Goal: Task Accomplishment & Management: Complete application form

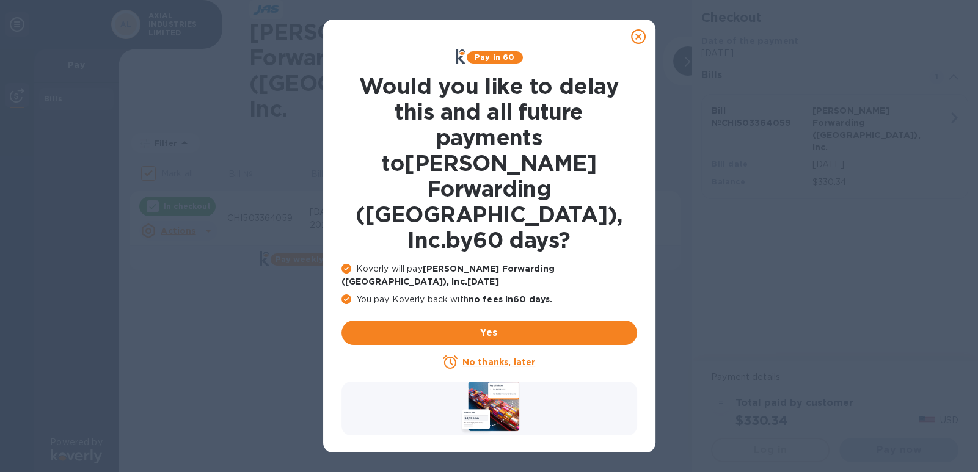
click at [639, 32] on icon at bounding box center [638, 36] width 15 height 15
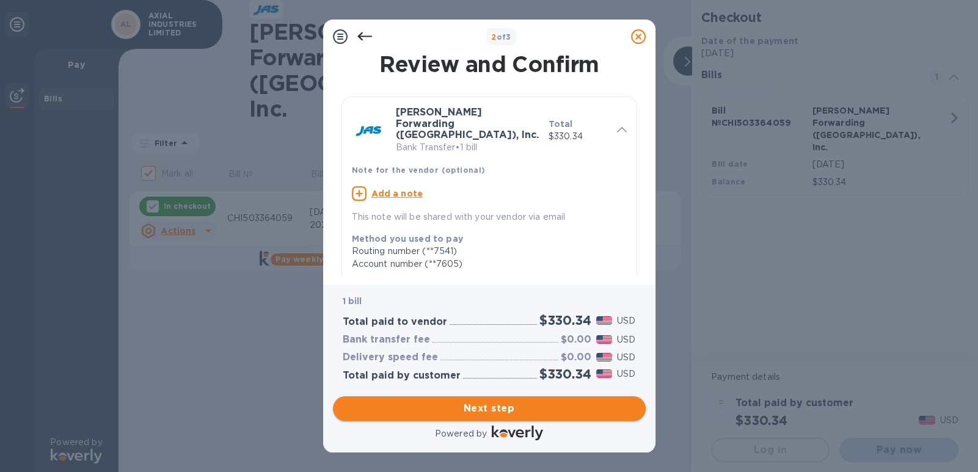
click at [508, 413] on span "Next step" at bounding box center [489, 409] width 293 height 15
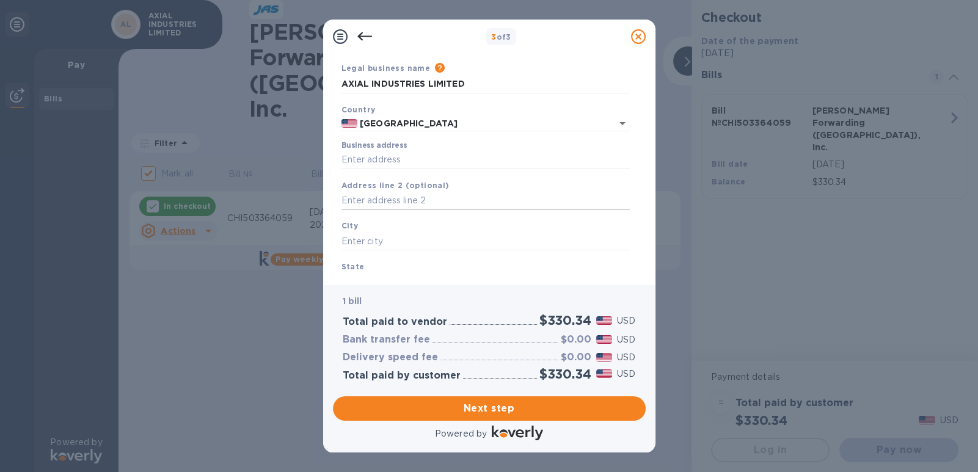
scroll to position [61, 0]
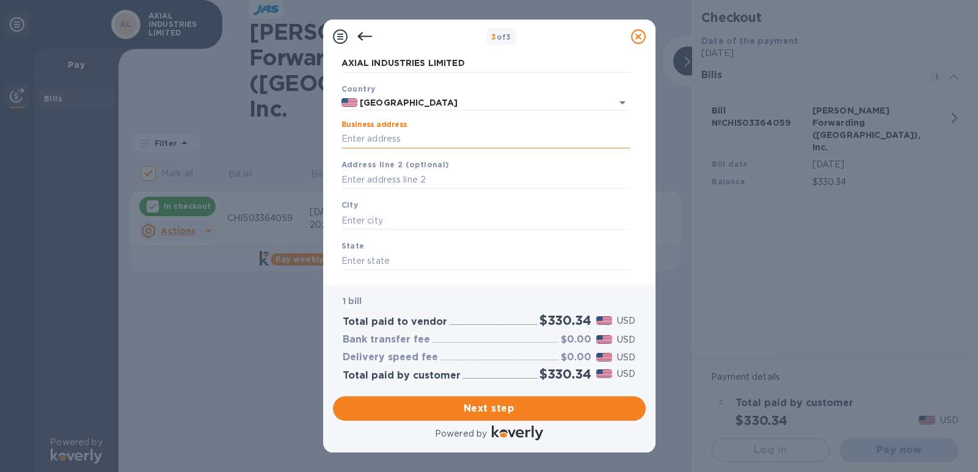
click at [420, 138] on input "Business address" at bounding box center [486, 139] width 288 height 18
type input "[STREET_ADDRESS]"
click at [392, 222] on input "text" at bounding box center [486, 220] width 288 height 18
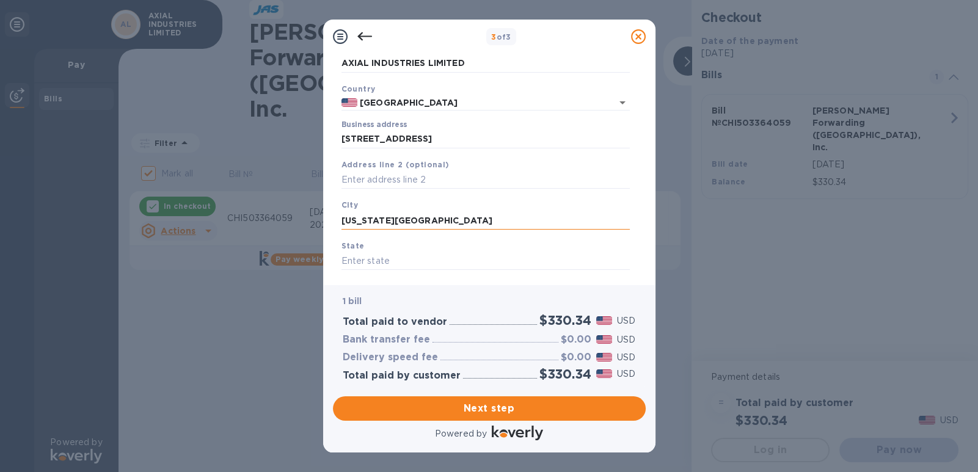
type input "[US_STATE][GEOGRAPHIC_DATA]"
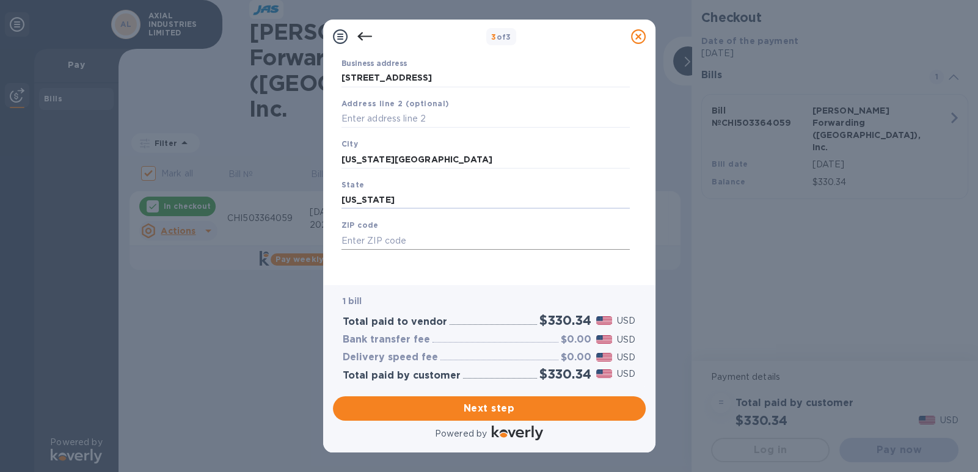
type input "[US_STATE]"
click at [397, 232] on input "text" at bounding box center [486, 241] width 288 height 18
type input "52353"
click at [506, 409] on span "Next step" at bounding box center [489, 409] width 293 height 15
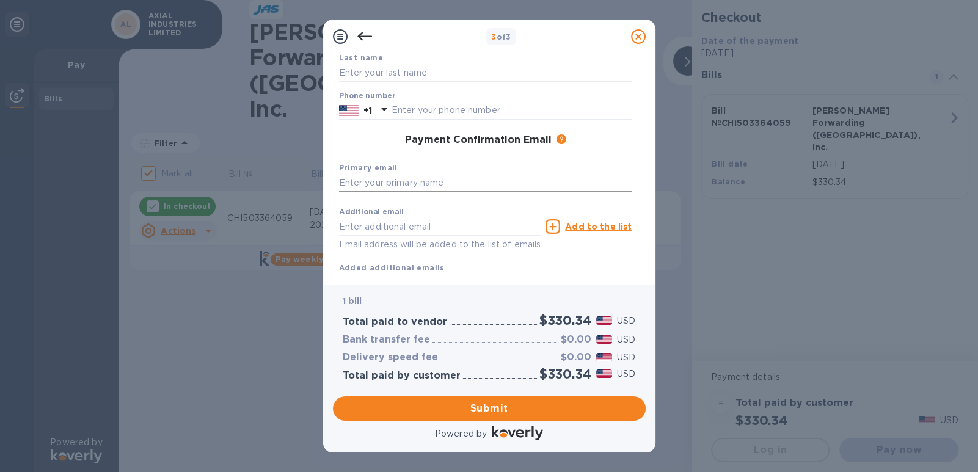
click at [451, 180] on input "text" at bounding box center [485, 183] width 293 height 18
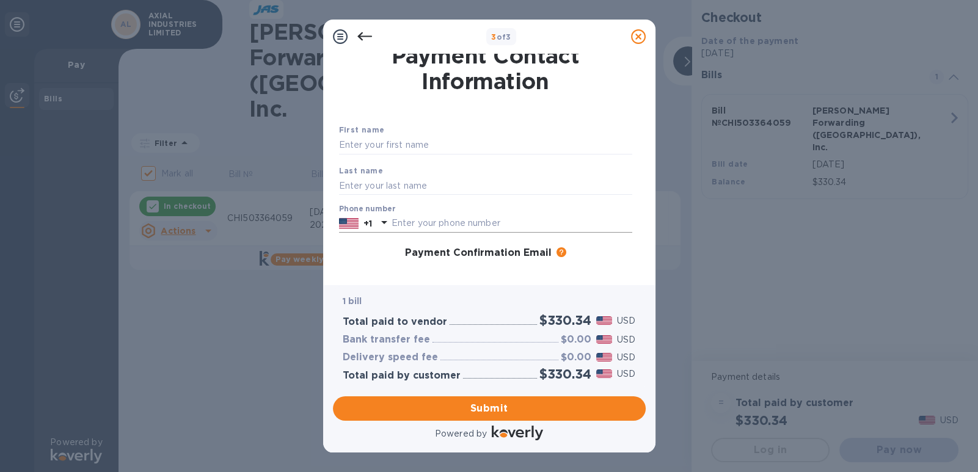
scroll to position [0, 0]
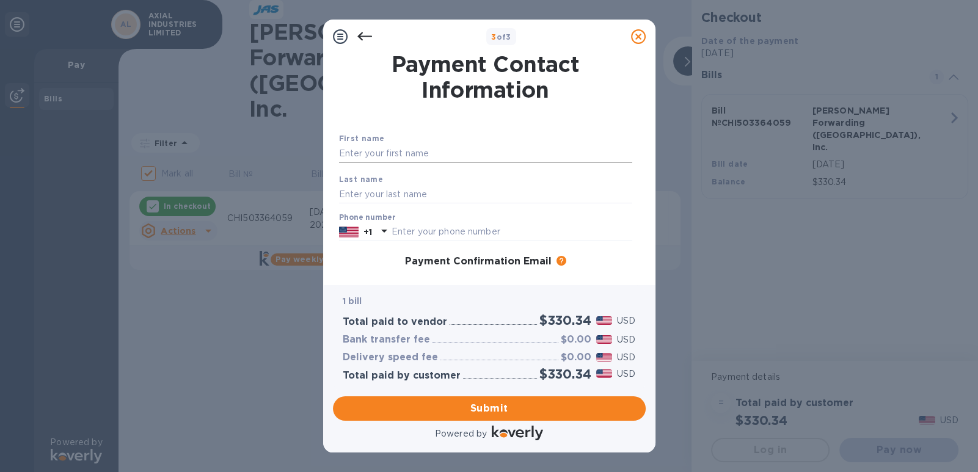
type input "[EMAIL_ADDRESS][DOMAIN_NAME]"
click at [445, 153] on input "text" at bounding box center [485, 154] width 293 height 18
type input "[PERSON_NAME]"
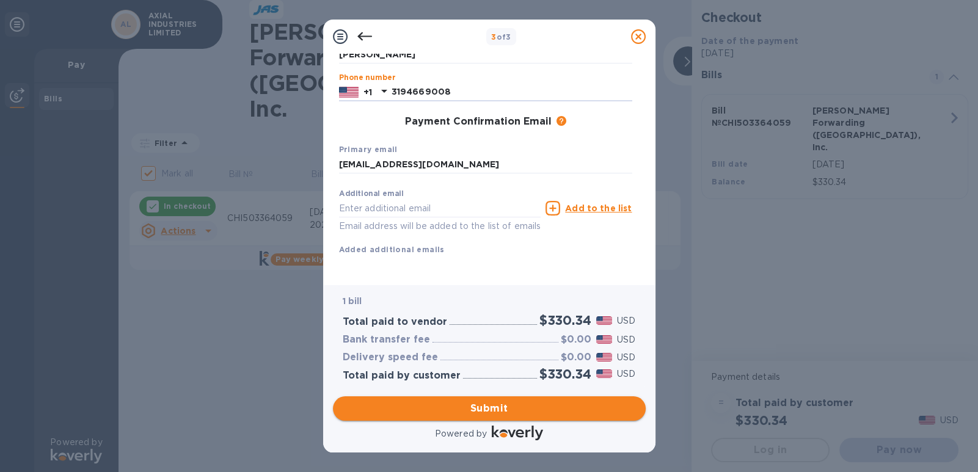
type input "3194669008"
click at [488, 404] on span "Submit" at bounding box center [489, 409] width 293 height 15
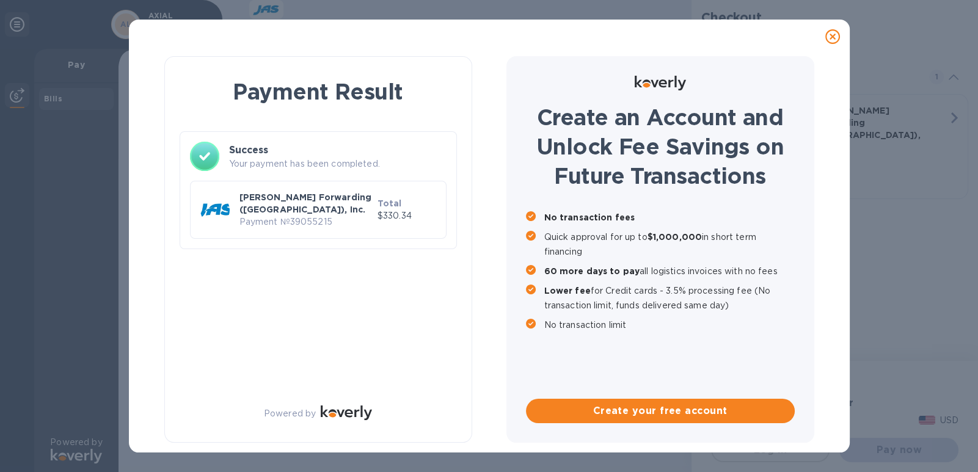
checkbox input "false"
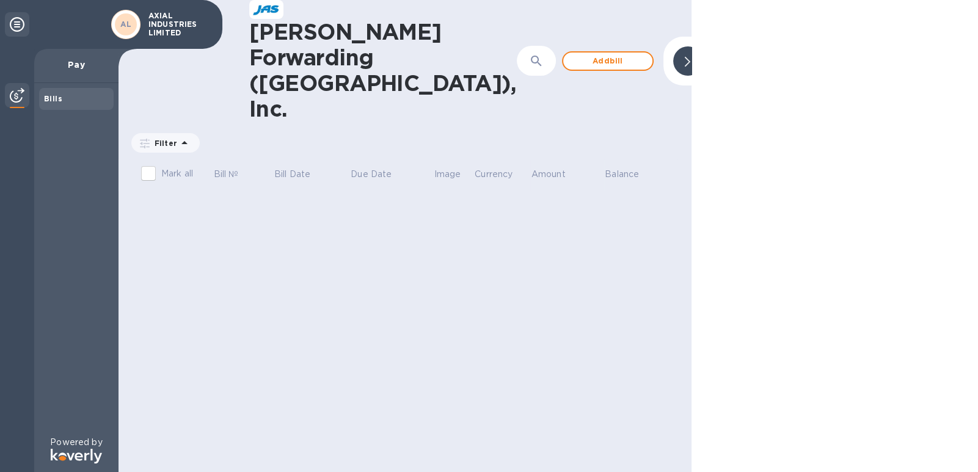
click at [76, 66] on p "Pay" at bounding box center [76, 65] width 65 height 12
click at [48, 97] on b "Bills" at bounding box center [53, 98] width 18 height 9
click at [17, 89] on img at bounding box center [17, 95] width 15 height 15
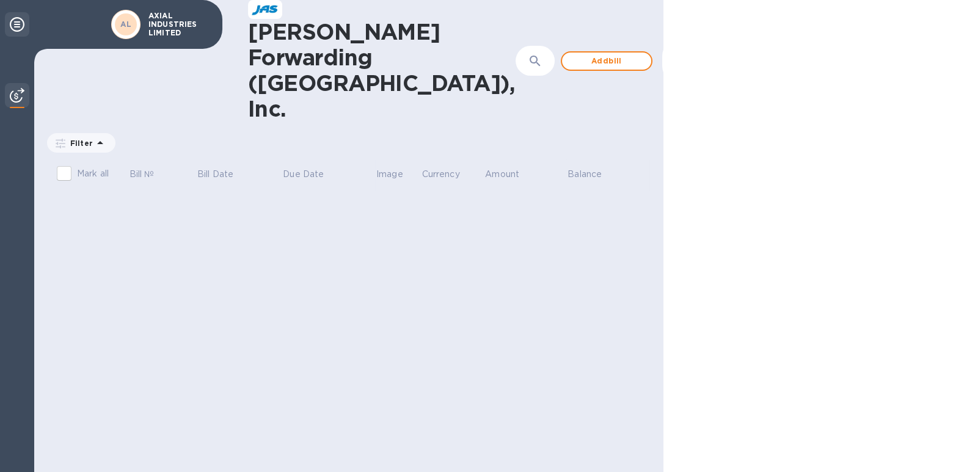
click at [18, 23] on icon at bounding box center [17, 24] width 15 height 15
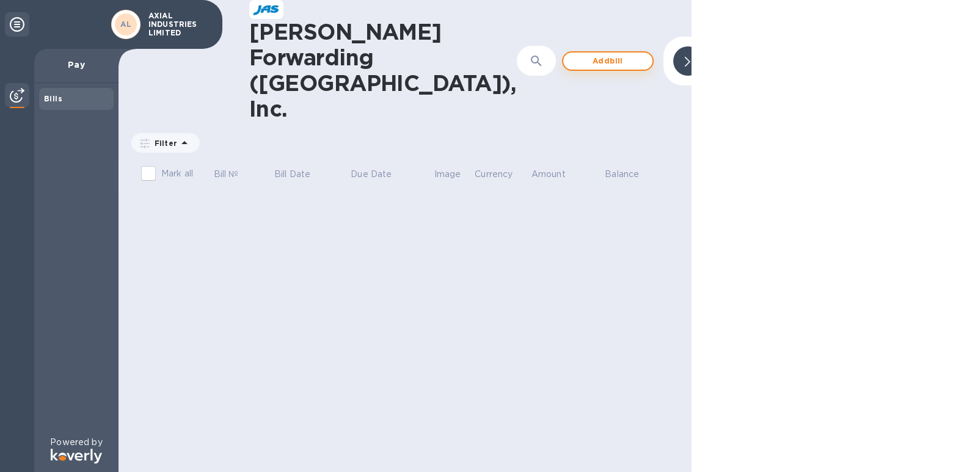
click at [573, 54] on span "Add bill" at bounding box center [608, 61] width 70 height 15
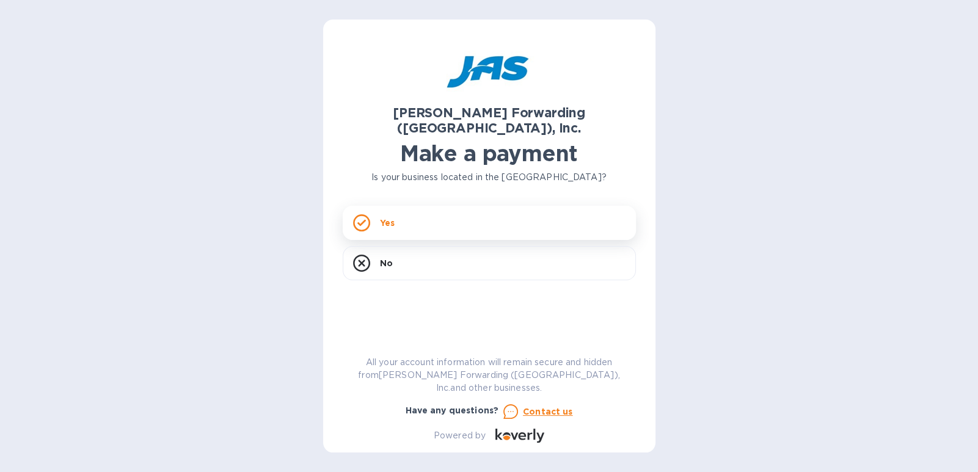
click at [409, 206] on div "Yes" at bounding box center [489, 223] width 293 height 34
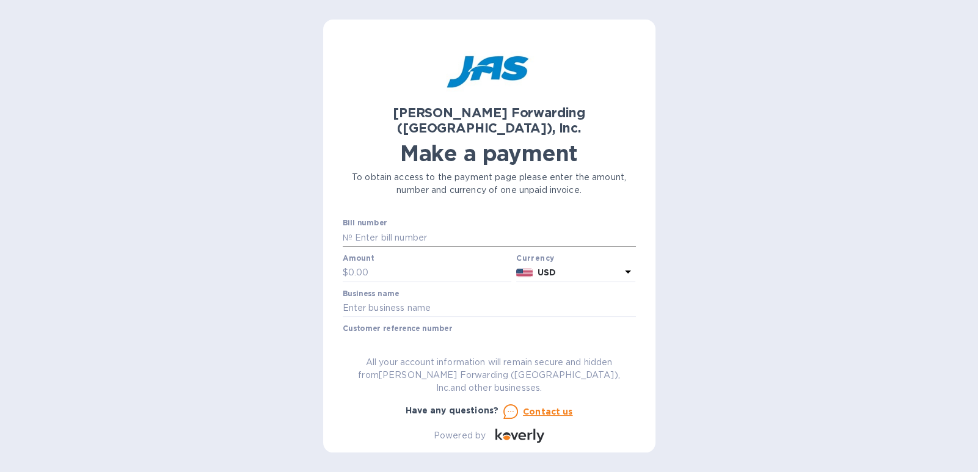
click at [425, 229] on input "text" at bounding box center [495, 238] width 284 height 18
type input "CHI503361120"
click at [383, 264] on input "text" at bounding box center [430, 273] width 164 height 18
type input "419.84"
click at [447, 299] on input "text" at bounding box center [489, 308] width 293 height 18
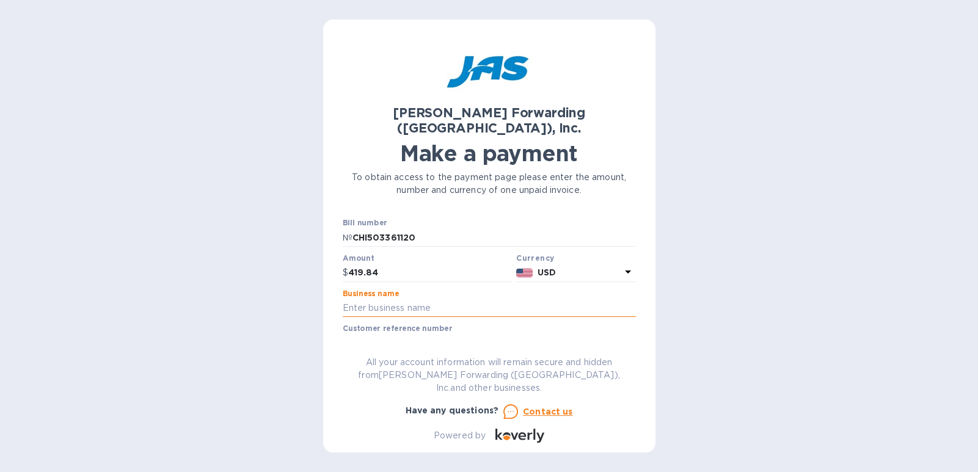
type input "AXIAL INDUSTRIES LIMITED"
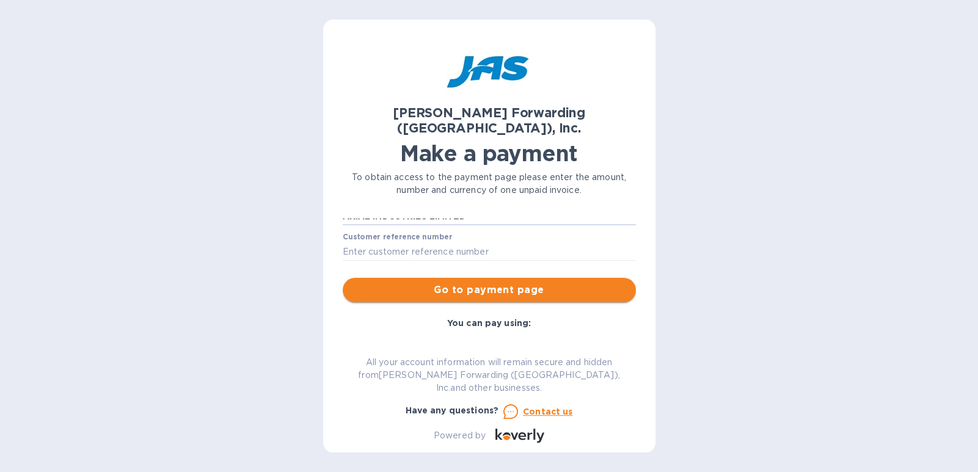
scroll to position [61, 0]
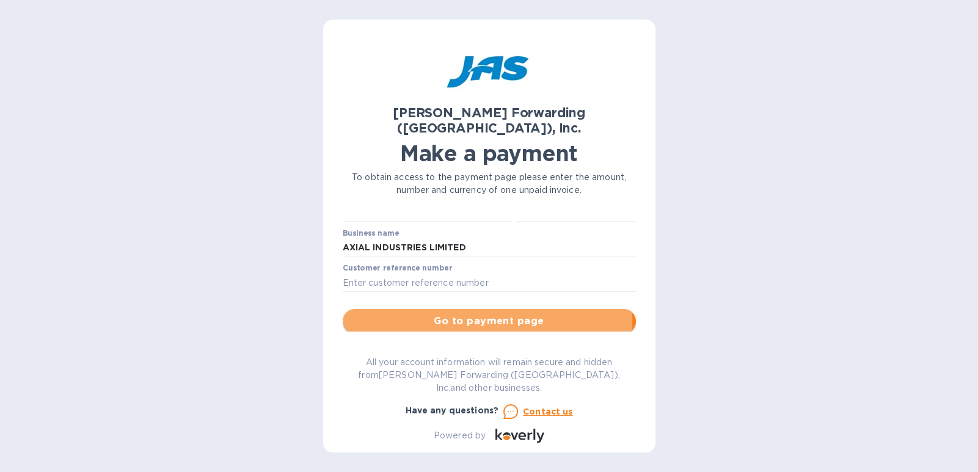
click at [467, 314] on span "Go to payment page" at bounding box center [490, 321] width 274 height 15
